Goal: Task Accomplishment & Management: Use online tool/utility

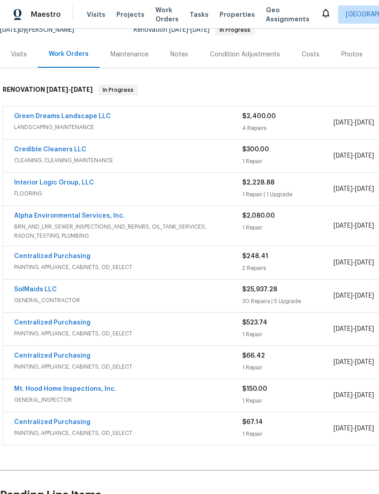
scroll to position [97, 0]
click at [45, 146] on link "Credible Cleaners LLC" at bounding box center [50, 149] width 72 height 6
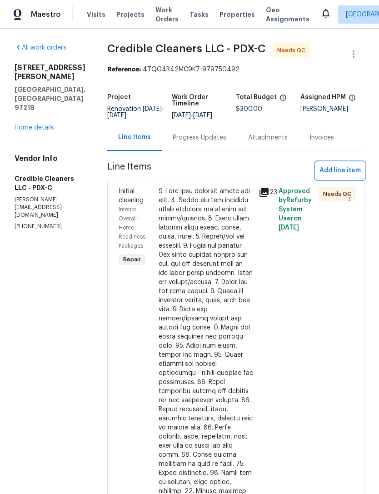
click at [348, 176] on span "Add line item" at bounding box center [340, 170] width 41 height 11
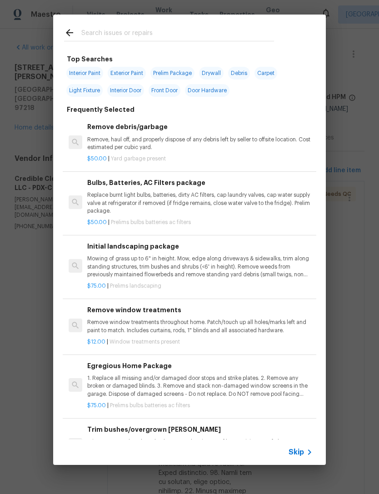
click at [243, 30] on input "text" at bounding box center [177, 34] width 193 height 14
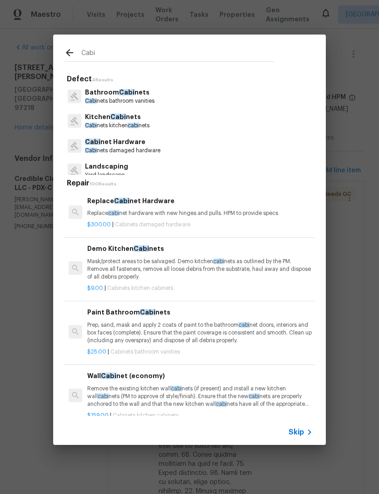
type input "Cabi"
click at [219, 117] on div "Kitchen Cabi nets Cabi nets kitchen cabi nets" at bounding box center [189, 121] width 251 height 25
click at [130, 125] on span "cabi" at bounding box center [133, 125] width 11 height 5
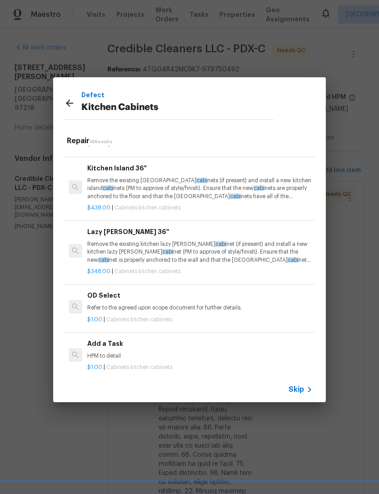
scroll to position [873, 0]
click at [197, 343] on div "Add a Task HPM to detail" at bounding box center [199, 350] width 225 height 22
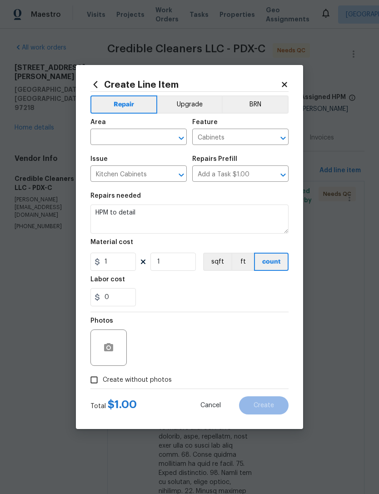
click at [148, 135] on input "text" at bounding box center [125, 138] width 71 height 14
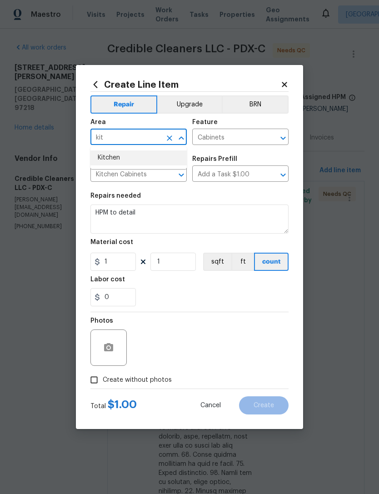
click at [160, 155] on li "Kitchen" at bounding box center [138, 157] width 96 height 15
type input "Kitchen"
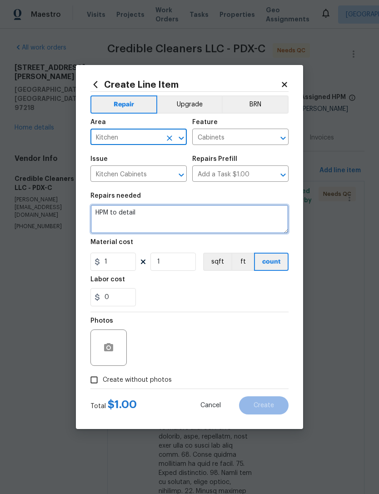
click at [151, 206] on textarea "HPM to detail" at bounding box center [189, 219] width 198 height 29
click at [215, 221] on textarea "HPM to detail" at bounding box center [189, 219] width 198 height 29
type textarea "H"
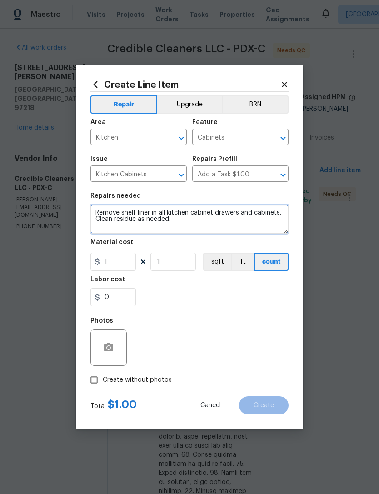
type textarea "Remove shelf liner in all kitchen cabinet drawers and cabinets. Clean residue a…"
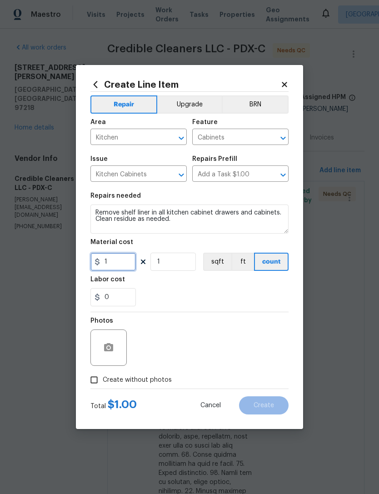
click at [118, 261] on input "1" at bounding box center [112, 262] width 45 height 18
type input "75"
click at [167, 264] on input "1" at bounding box center [172, 262] width 45 height 18
click at [97, 382] on input "Create without photos" at bounding box center [93, 379] width 17 height 17
checkbox input "true"
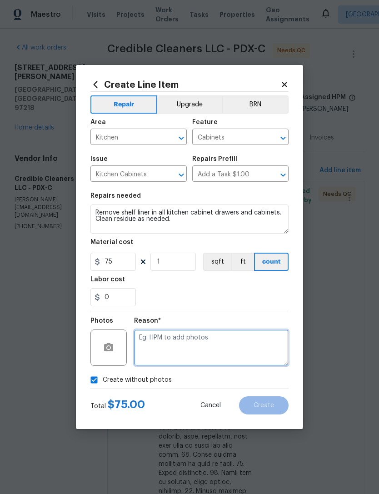
click at [221, 344] on textarea at bounding box center [211, 348] width 155 height 36
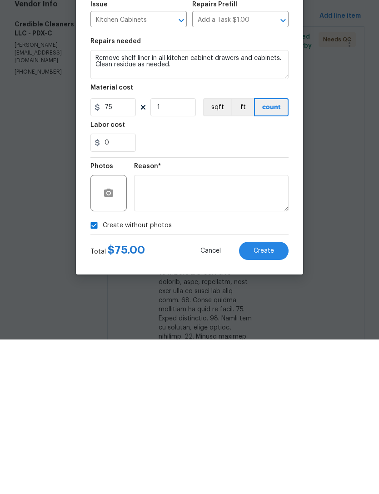
click at [268, 402] on span "Create" at bounding box center [264, 405] width 20 height 7
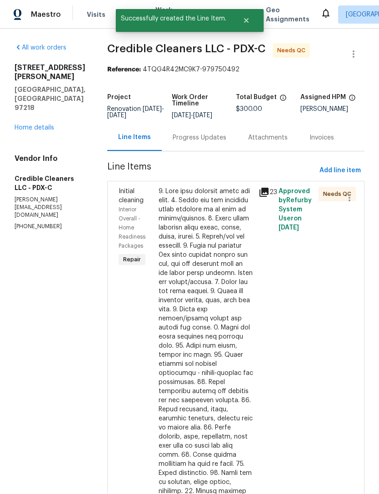
scroll to position [0, 0]
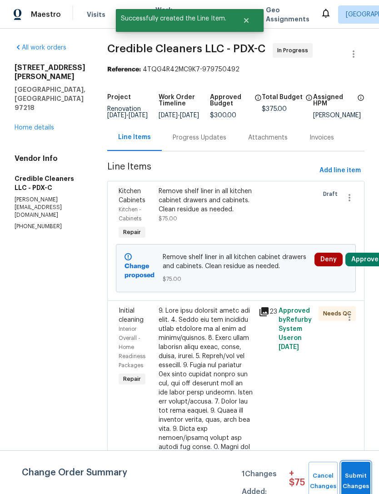
click at [360, 480] on span "Submit Changes" at bounding box center [356, 481] width 20 height 21
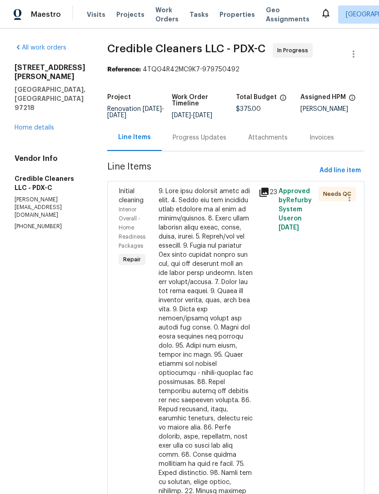
click at [35, 125] on link "Home details" at bounding box center [35, 128] width 40 height 6
